Goal: Information Seeking & Learning: Learn about a topic

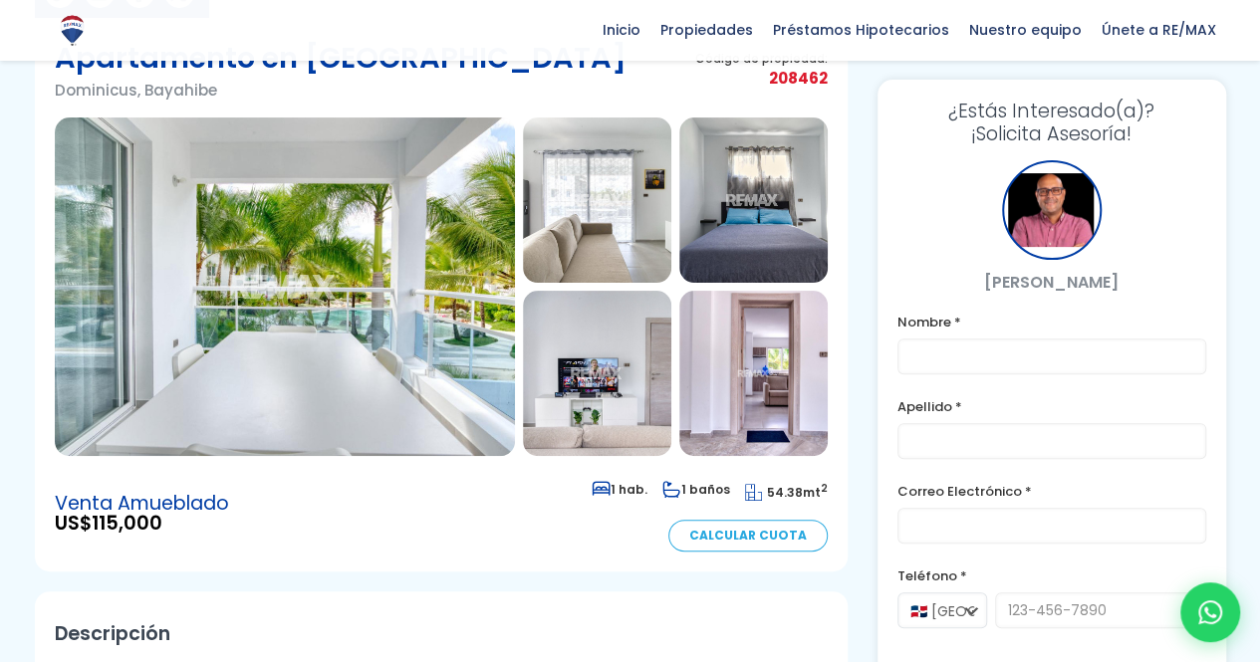
scroll to position [158, 0]
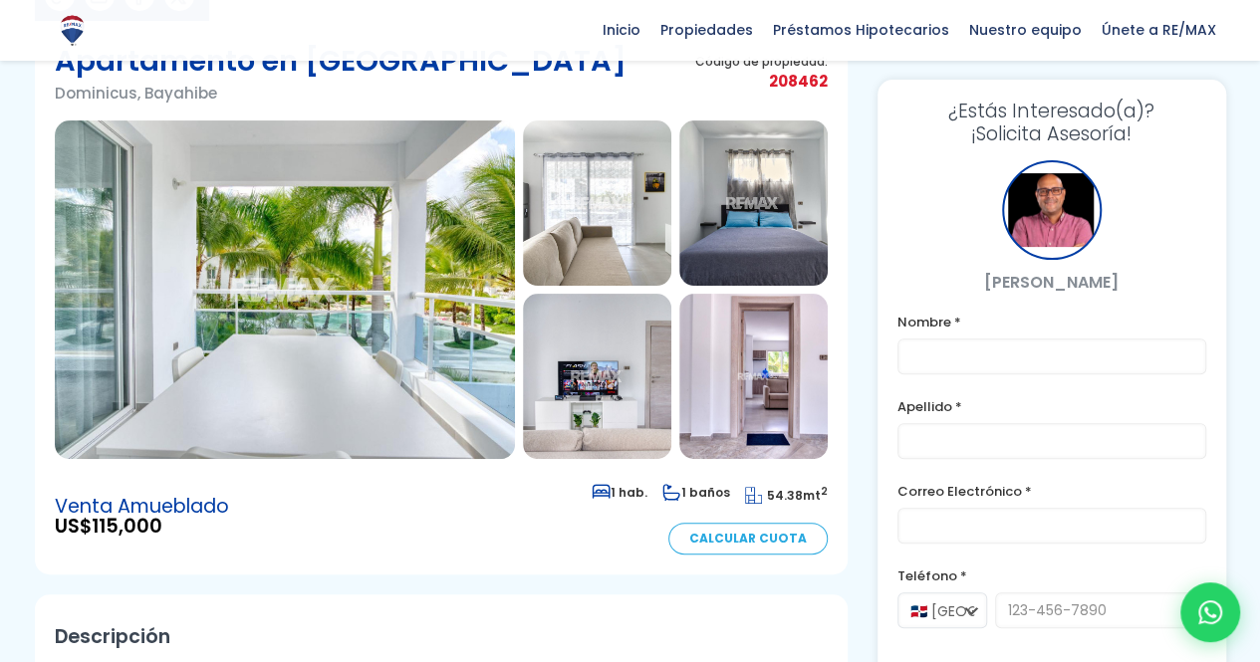
click at [201, 306] on img at bounding box center [285, 289] width 460 height 339
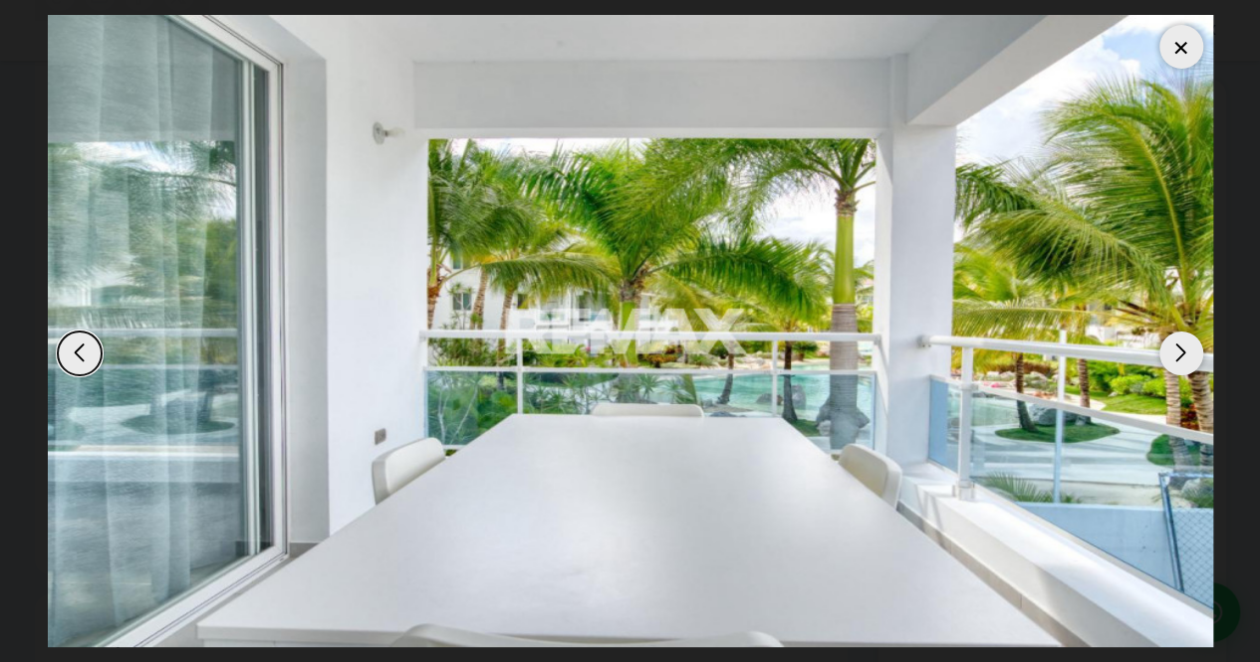
click at [1177, 351] on div "Next slide" at bounding box center [1181, 354] width 44 height 44
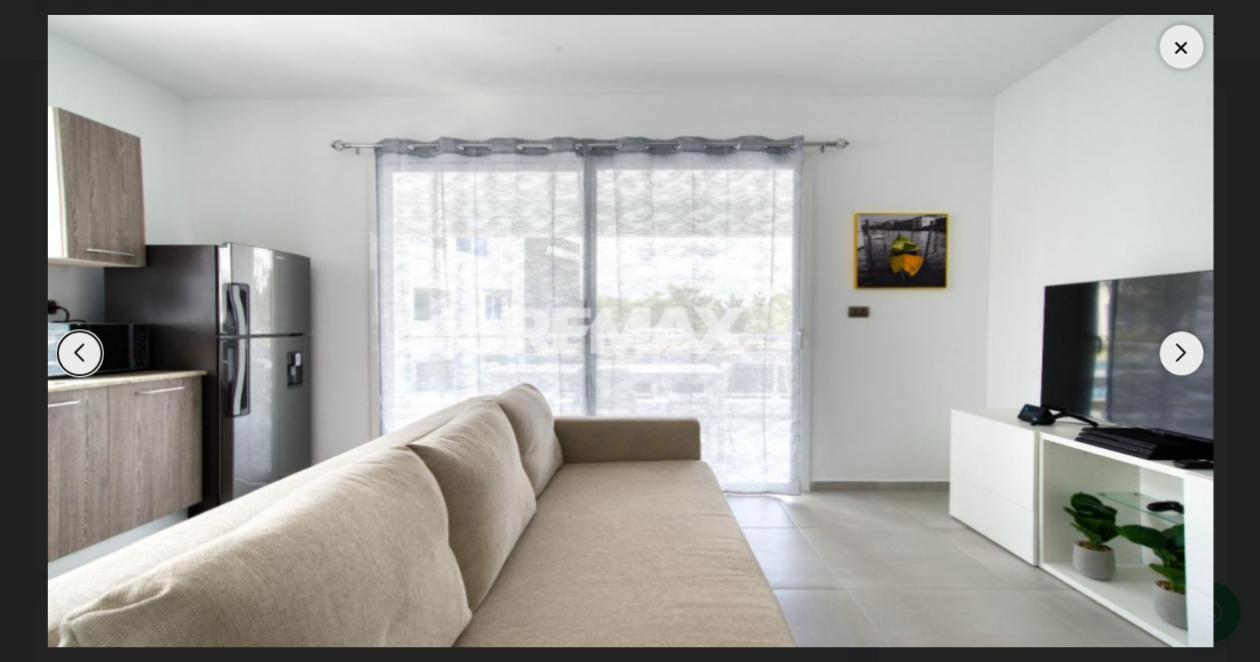
click at [1177, 351] on div "Next slide" at bounding box center [1181, 354] width 44 height 44
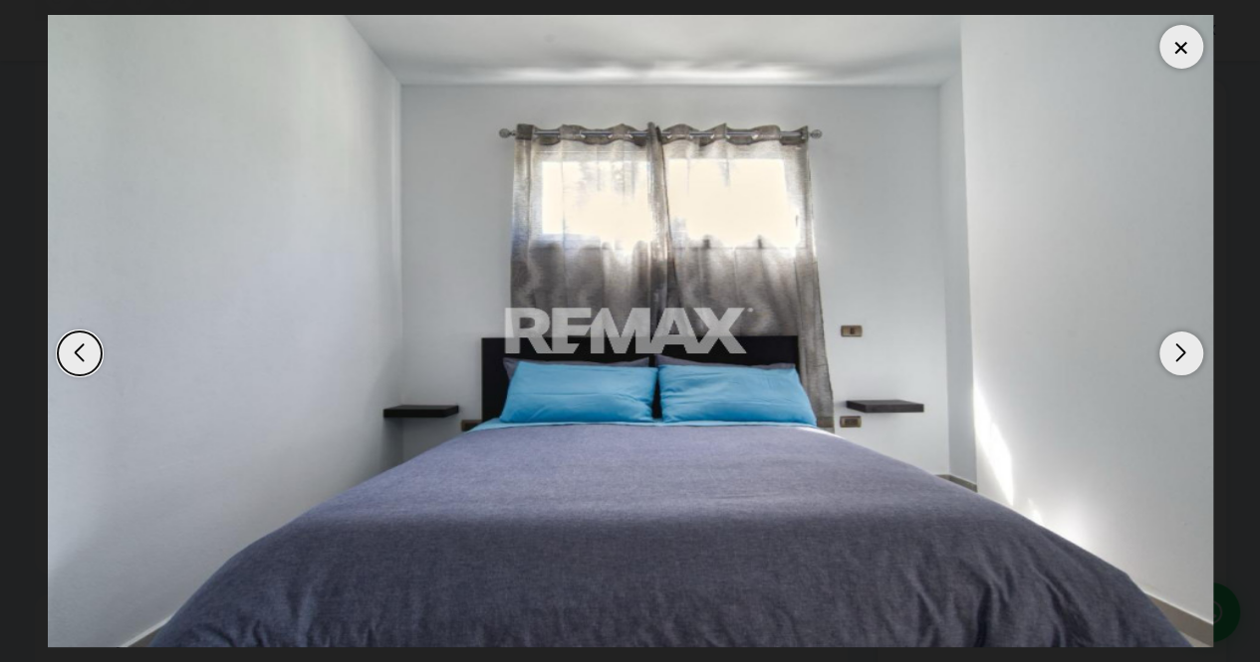
click at [1177, 351] on div "Next slide" at bounding box center [1181, 354] width 44 height 44
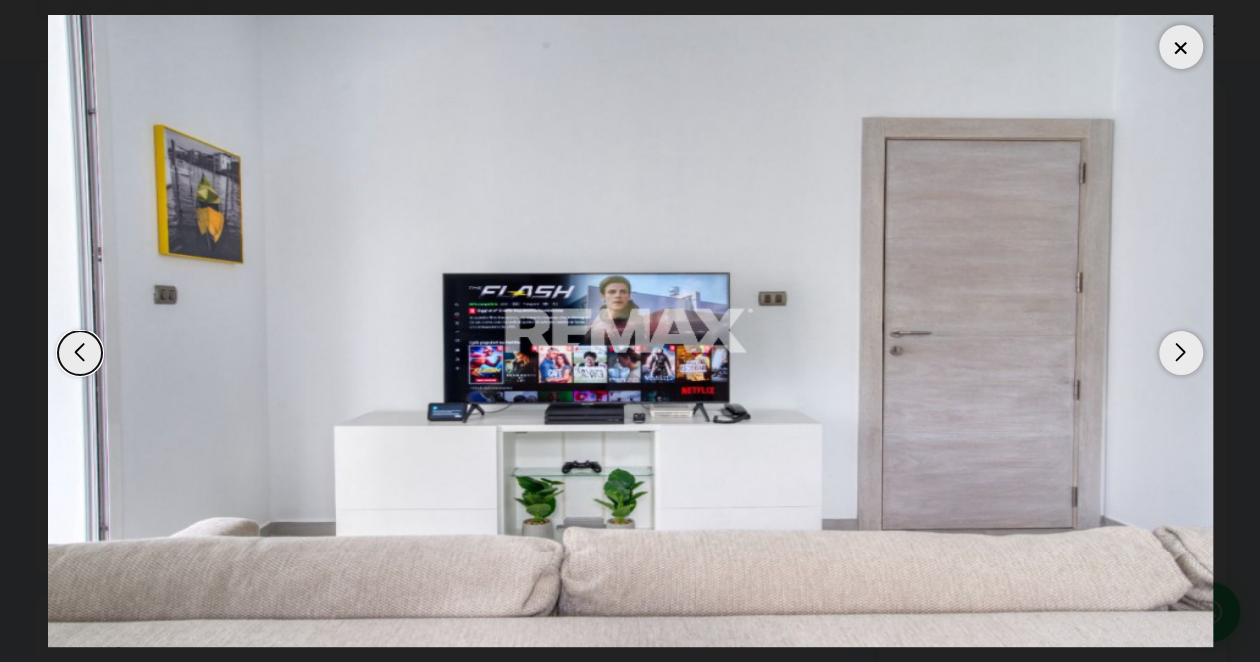
click at [1177, 351] on div "Next slide" at bounding box center [1181, 354] width 44 height 44
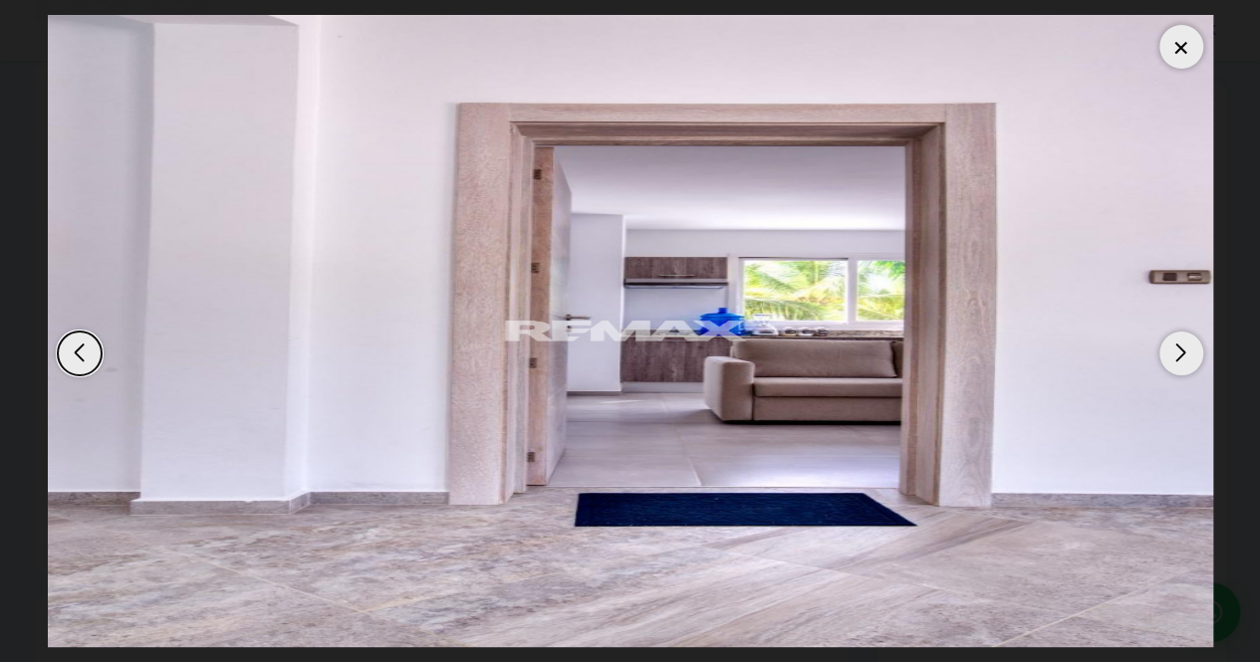
click at [1177, 351] on div "Next slide" at bounding box center [1181, 354] width 44 height 44
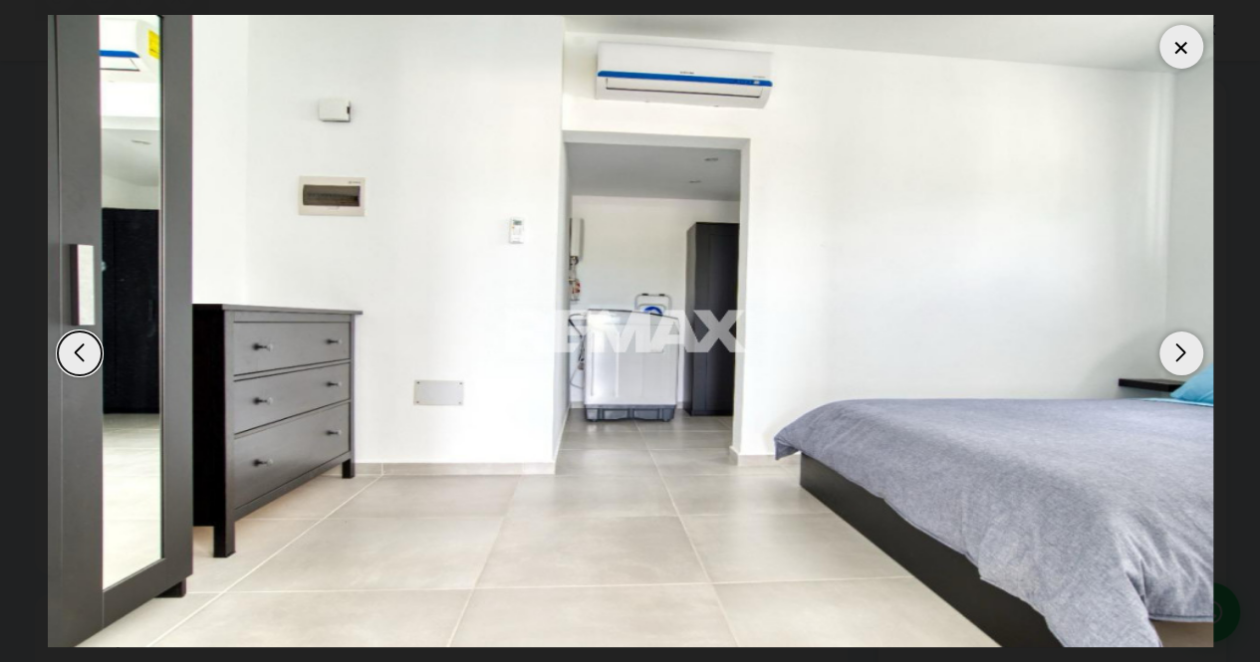
click at [1177, 351] on div "Next slide" at bounding box center [1181, 354] width 44 height 44
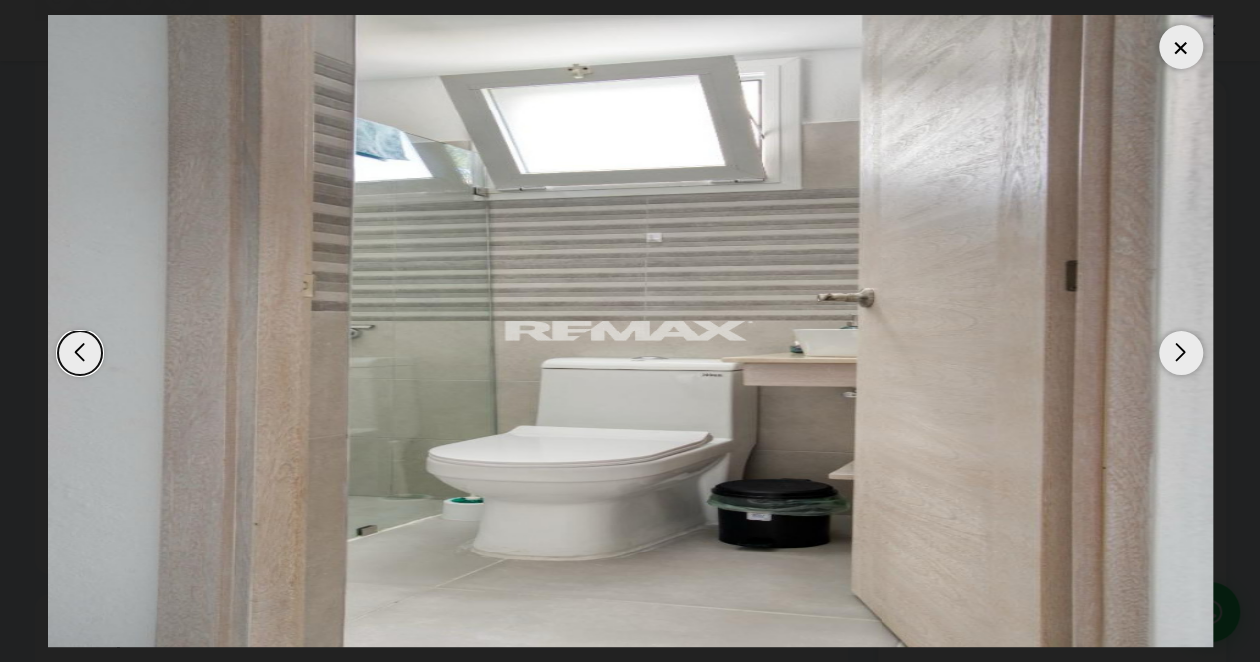
click at [1177, 351] on div "Next slide" at bounding box center [1181, 354] width 44 height 44
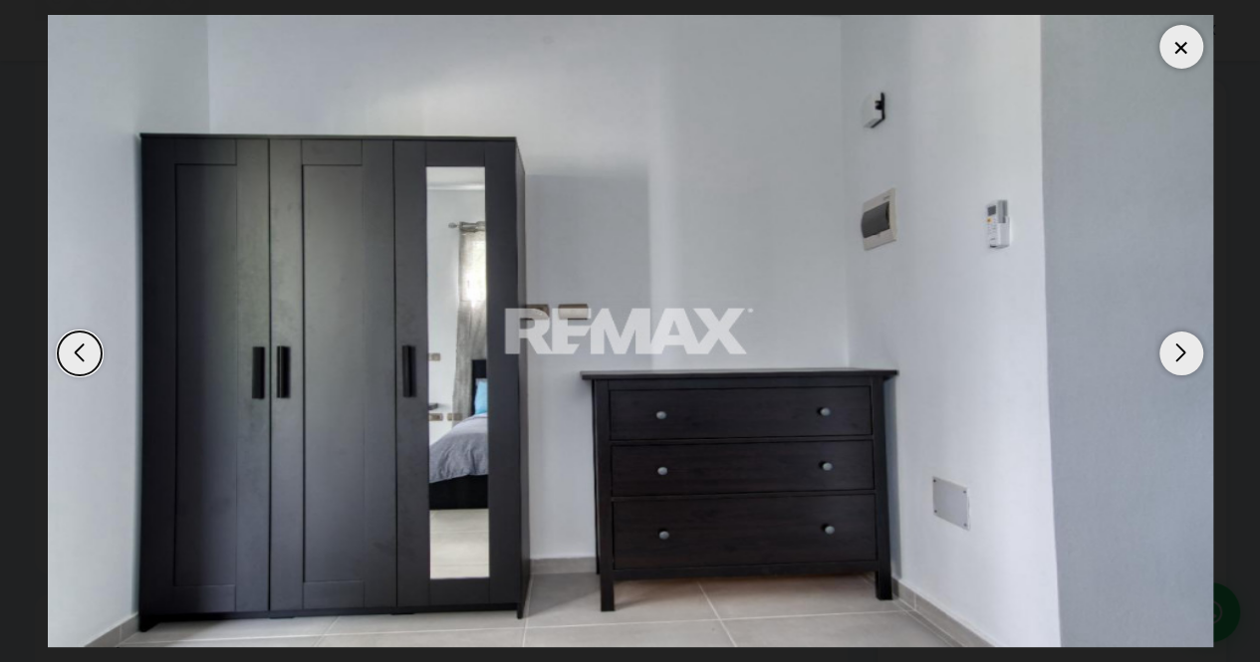
click at [1177, 351] on div "Next slide" at bounding box center [1181, 354] width 44 height 44
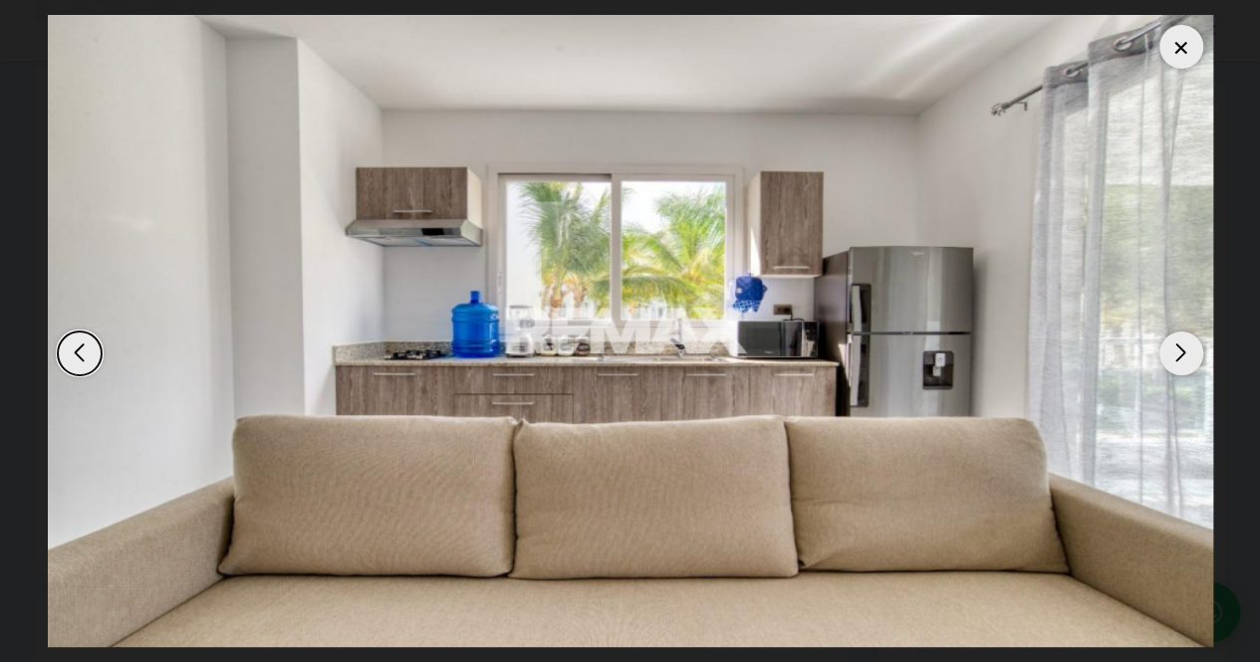
click at [1177, 351] on div "Next slide" at bounding box center [1181, 354] width 44 height 44
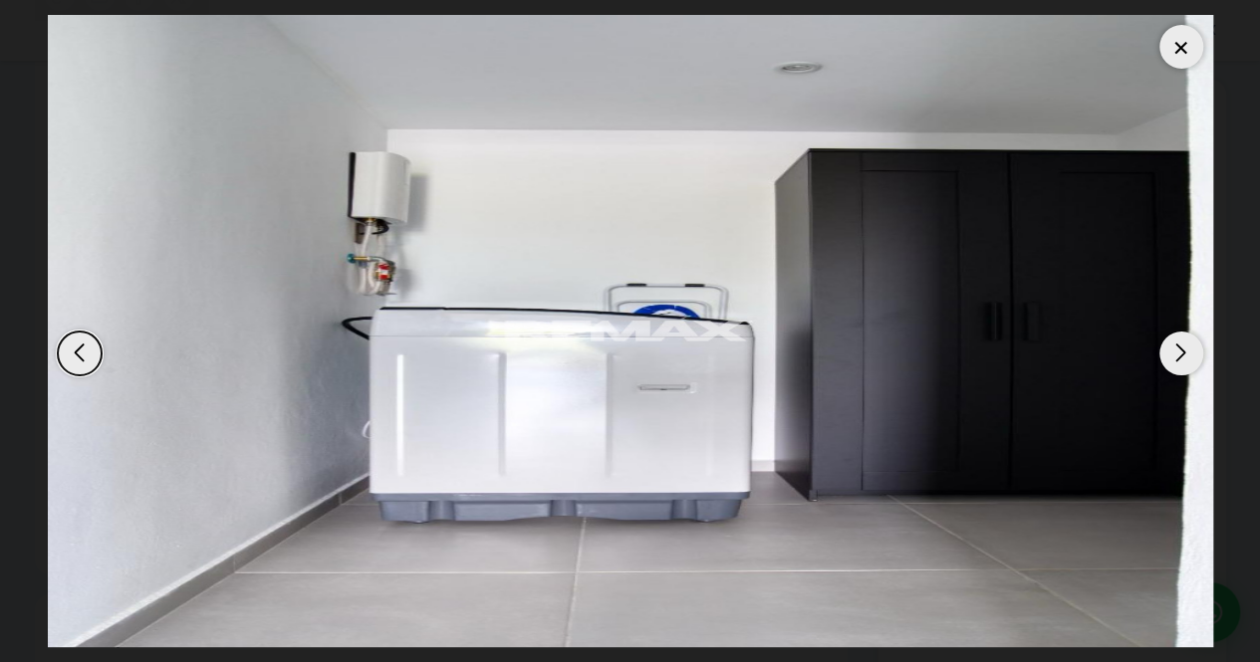
click at [1177, 351] on div "Next slide" at bounding box center [1181, 354] width 44 height 44
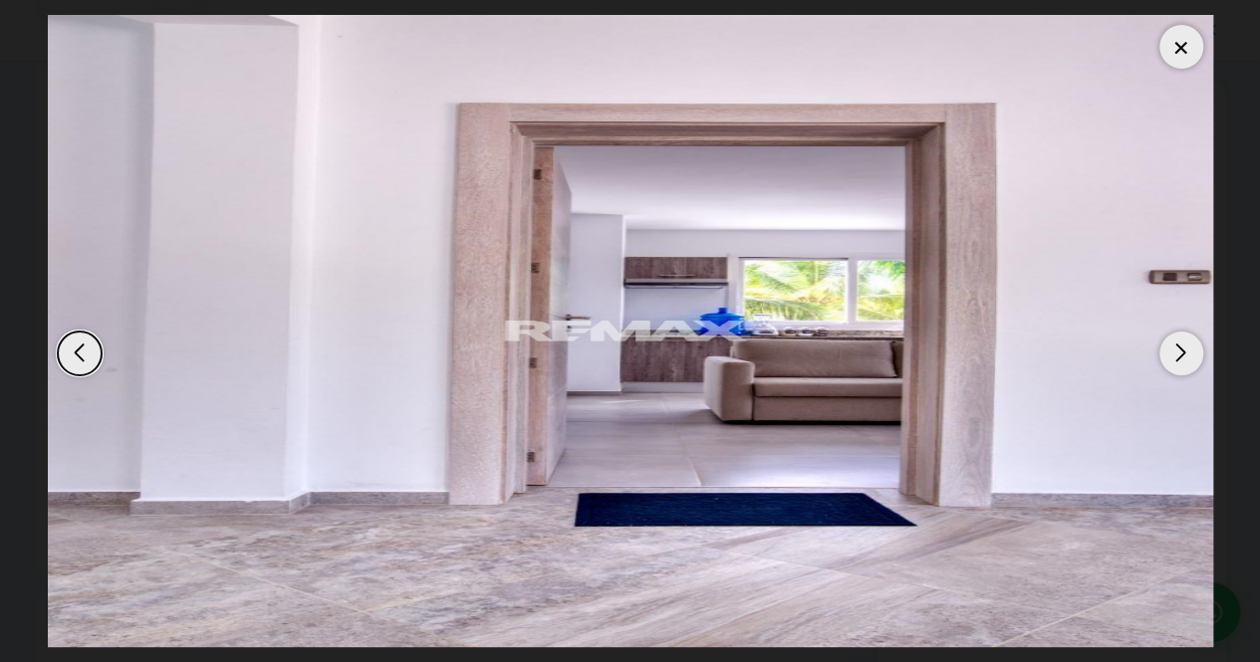
click at [1177, 351] on div "Next slide" at bounding box center [1181, 354] width 44 height 44
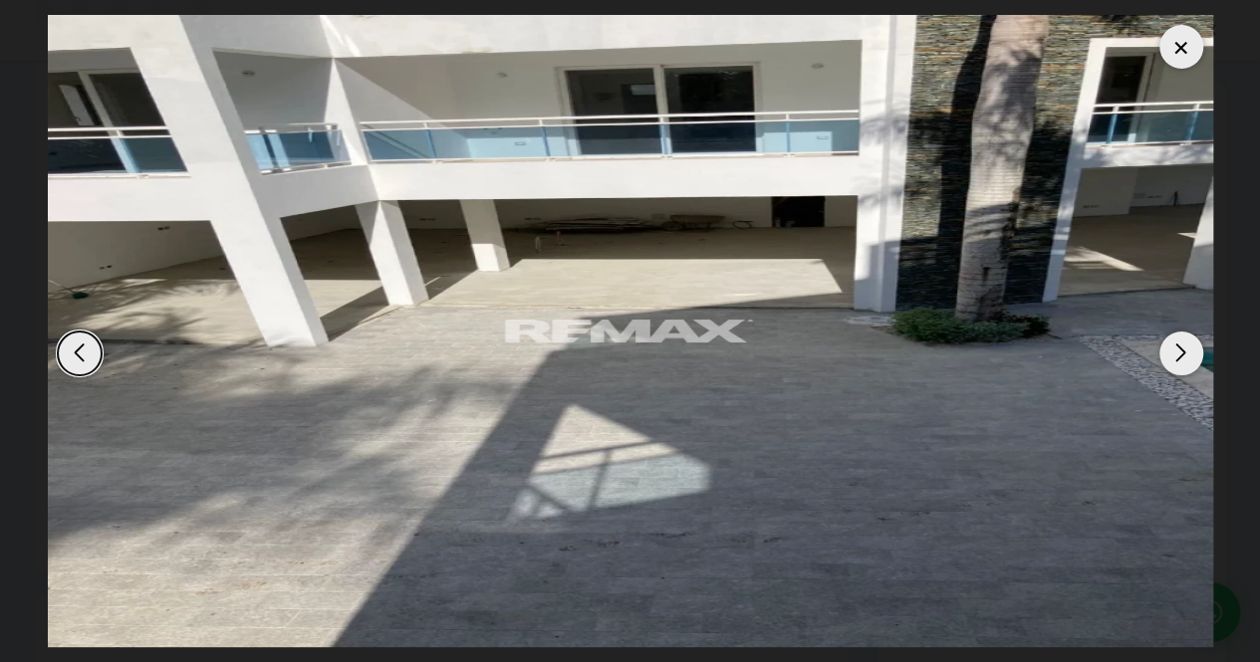
click at [1177, 351] on div "Next slide" at bounding box center [1181, 354] width 44 height 44
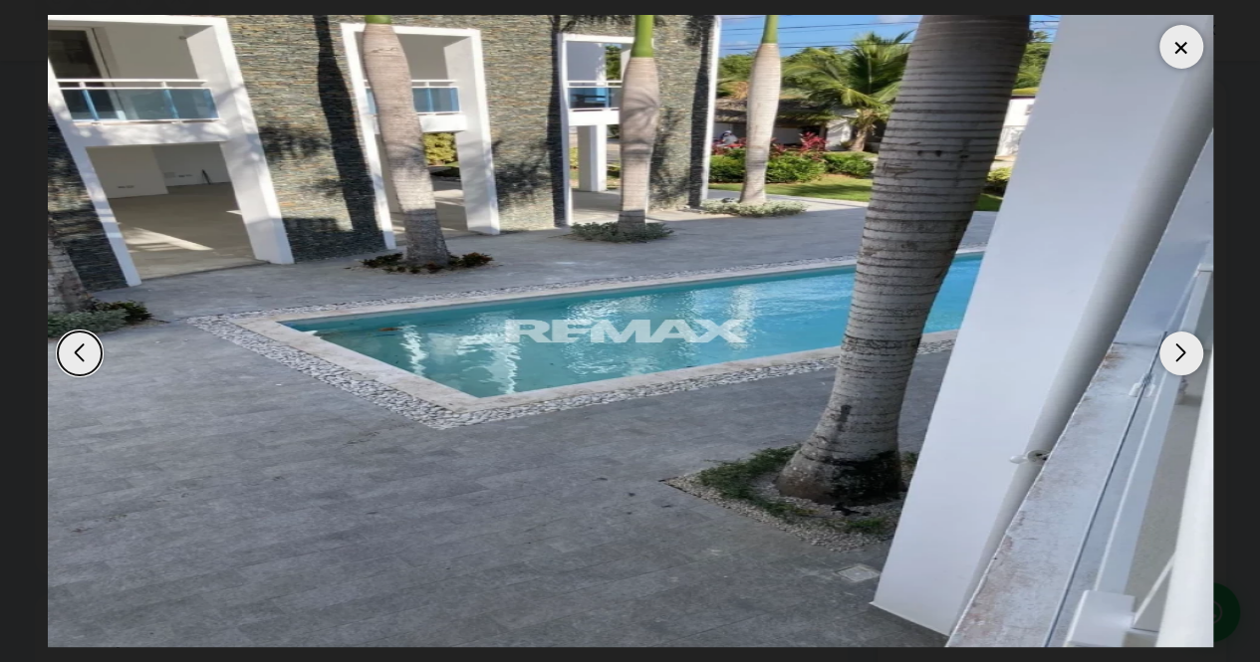
click at [1177, 351] on div "Next slide" at bounding box center [1181, 354] width 44 height 44
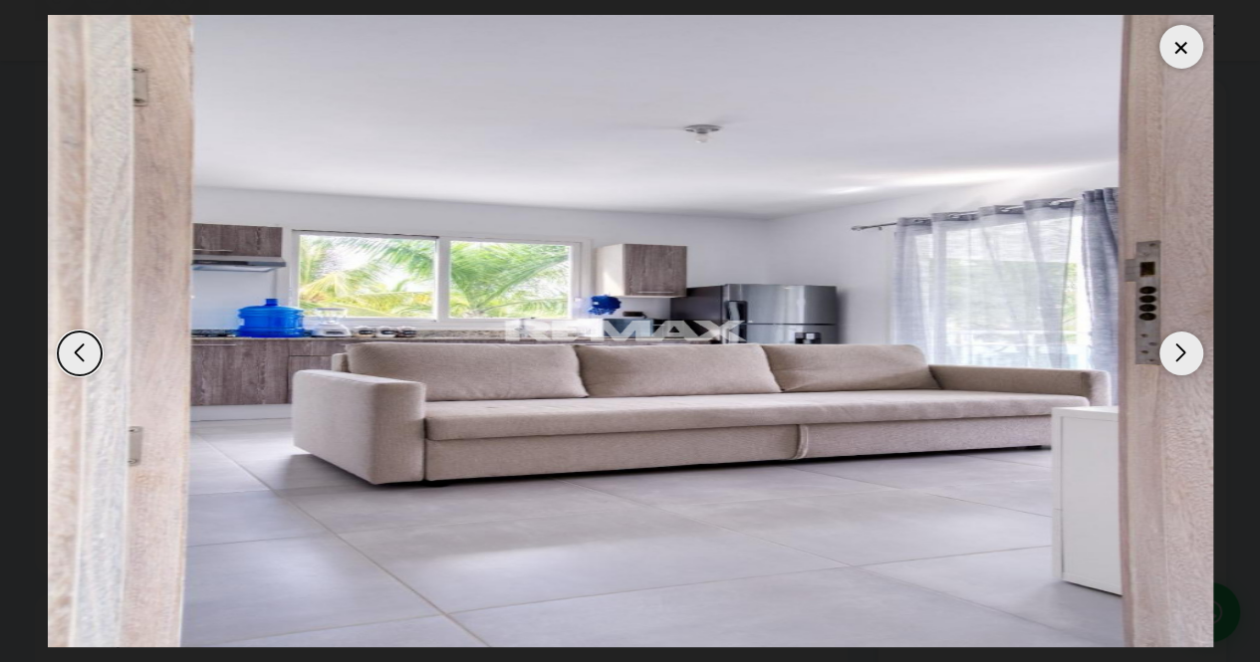
click at [1177, 351] on div "Next slide" at bounding box center [1181, 354] width 44 height 44
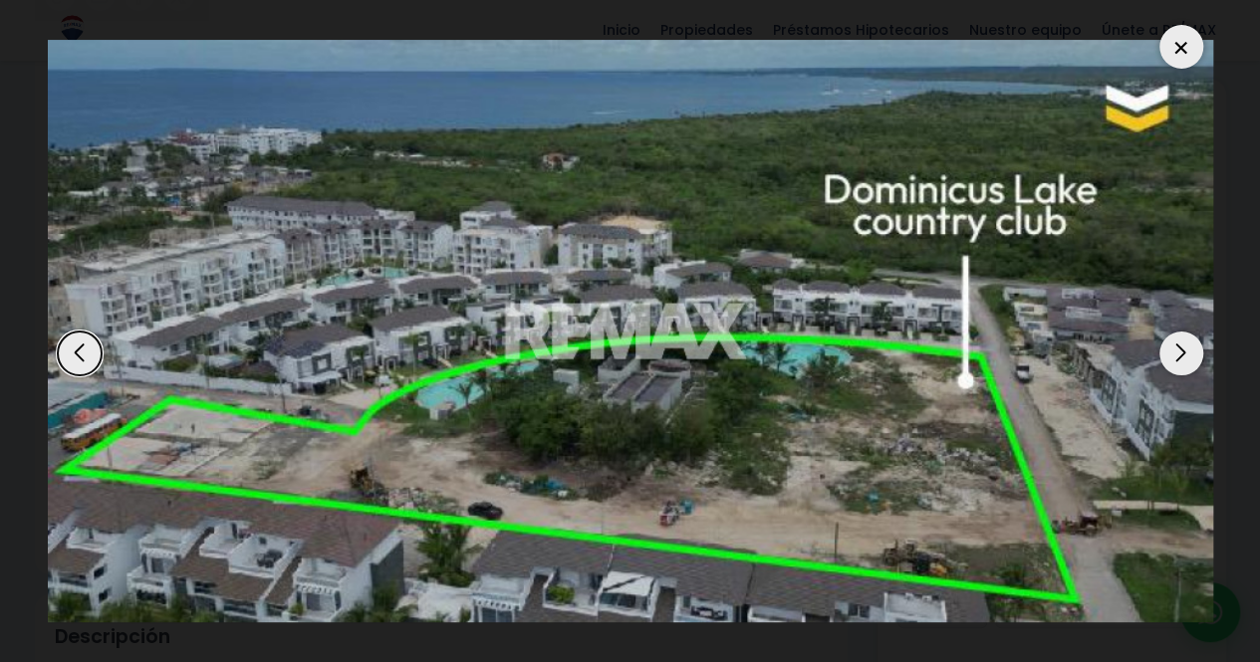
click at [1177, 351] on div "Next slide" at bounding box center [1181, 354] width 44 height 44
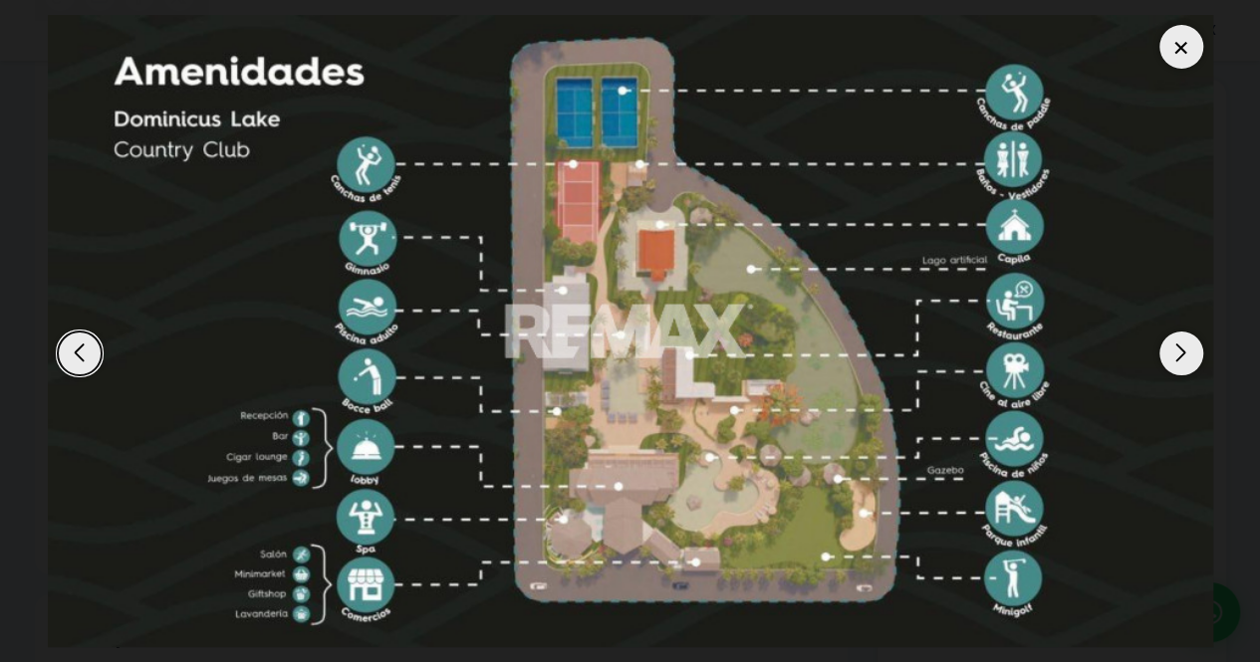
click at [1177, 351] on div "Next slide" at bounding box center [1181, 354] width 44 height 44
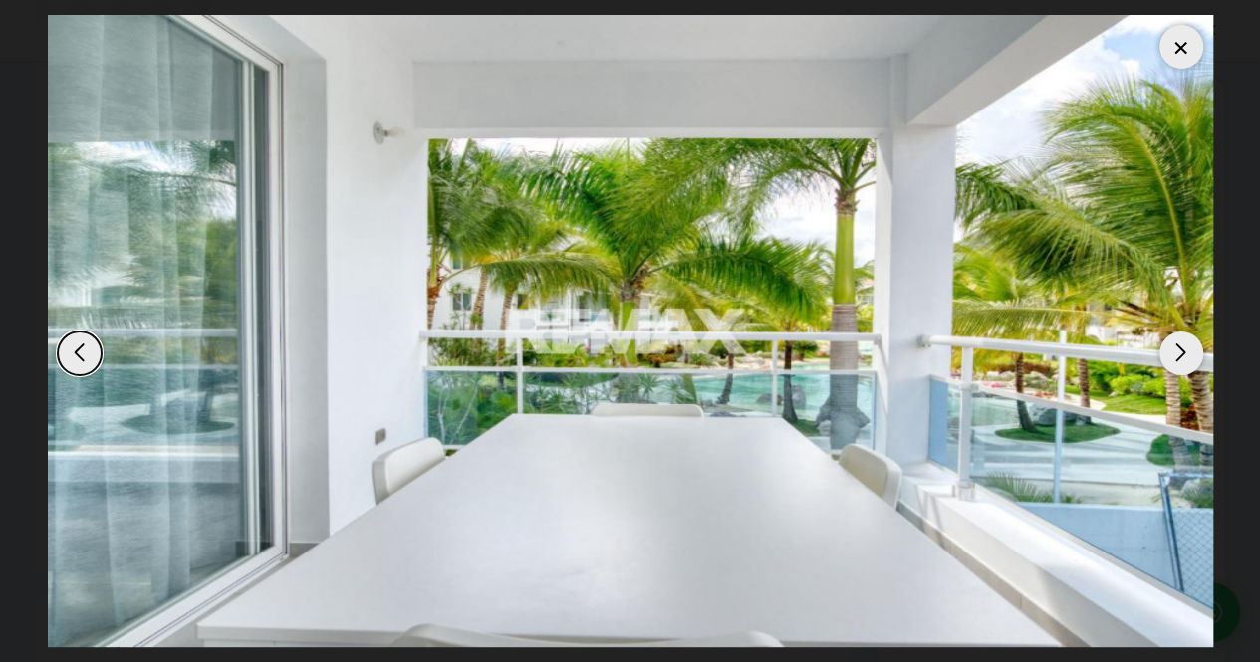
click at [1177, 351] on div "Next slide" at bounding box center [1181, 354] width 44 height 44
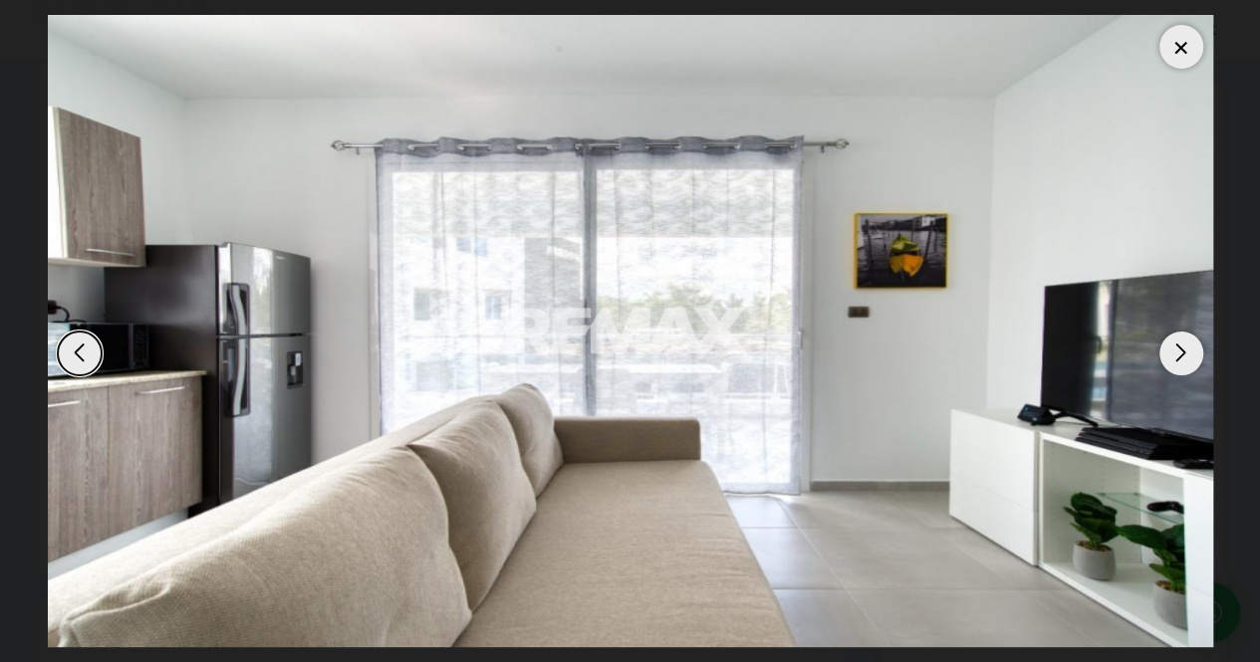
click at [1177, 43] on div at bounding box center [1181, 47] width 44 height 44
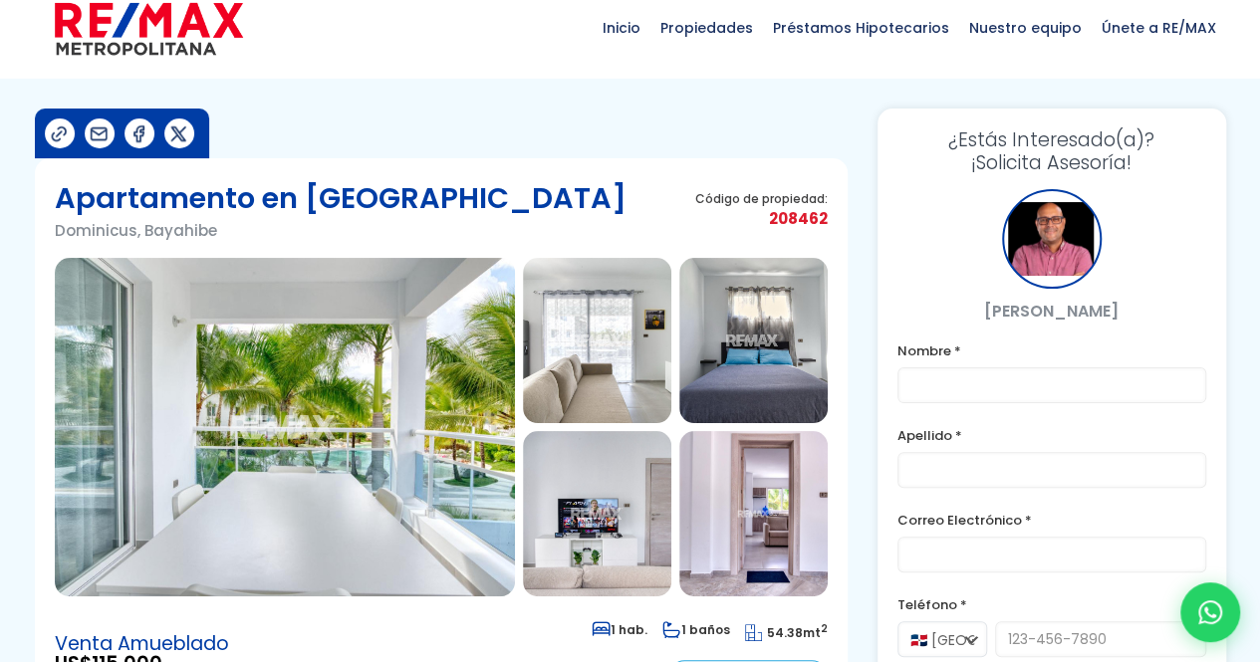
scroll to position [0, 0]
